Goal: Browse casually

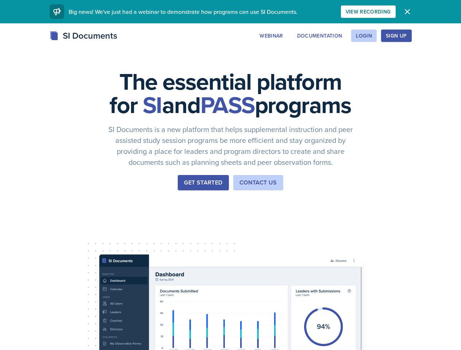
click at [230, 175] on div "The essential platform for SI and PASS programs SI Documents is a new platform …" at bounding box center [230, 244] width 461 height 443
click at [391, 12] on div "View Recording" at bounding box center [367, 12] width 45 height 6
click at [409, 12] on icon "button" at bounding box center [407, 11] width 4 height 4
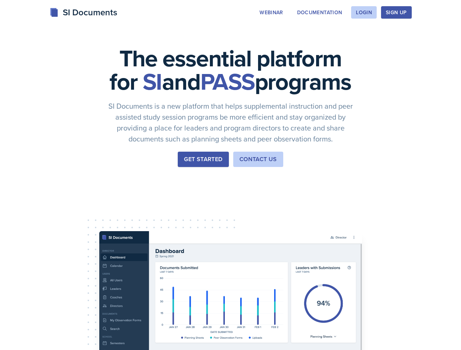
click at [315, 36] on div "The essential platform for SI and PASS programs SI Documents is a new platform …" at bounding box center [230, 221] width 461 height 443
click at [363, 36] on div "The essential platform for SI and PASS programs SI Documents is a new platform …" at bounding box center [230, 221] width 461 height 443
click at [407, 36] on div "The essential platform for SI and PASS programs SI Documents is a new platform …" at bounding box center [230, 221] width 461 height 443
click at [439, 36] on div "The essential platform for SI and PASS programs SI Documents is a new platform …" at bounding box center [230, 221] width 461 height 443
click at [43, 229] on div "The essential platform for SI and PASS programs SI Documents is a new platform …" at bounding box center [230, 221] width 461 height 443
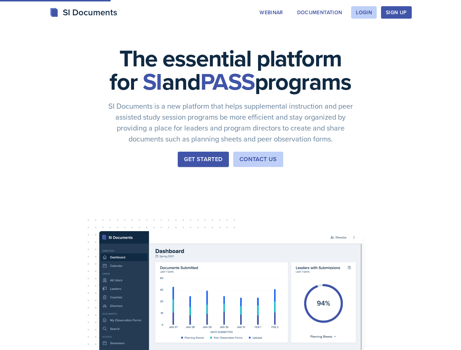
click at [98, 229] on div "The essential platform for SI and PASS programs SI Documents is a new platform …" at bounding box center [230, 221] width 461 height 443
